Goal: Task Accomplishment & Management: Manage account settings

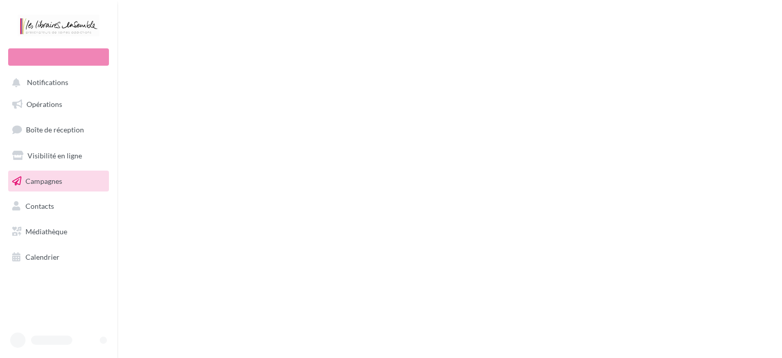
click at [39, 206] on link "Contacts" at bounding box center [58, 206] width 105 height 21
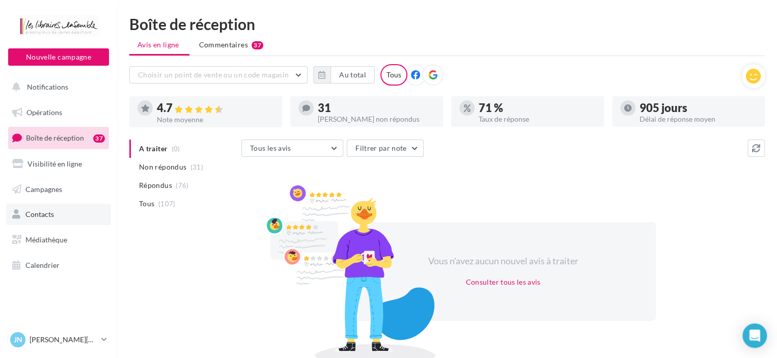
click at [46, 219] on link "Contacts" at bounding box center [58, 214] width 105 height 21
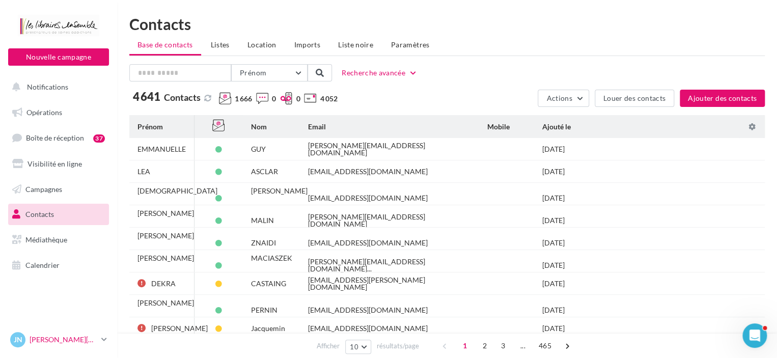
click at [54, 339] on p "[PERSON_NAME][DATE]" at bounding box center [64, 340] width 68 height 10
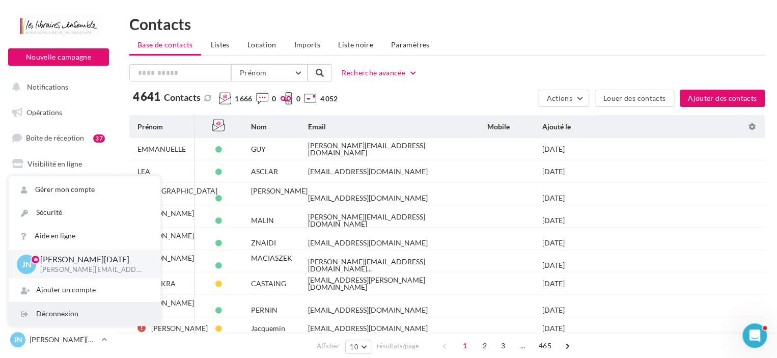
click at [56, 308] on div "Déconnexion" at bounding box center [85, 313] width 152 height 23
